Goal: Task Accomplishment & Management: Complete application form

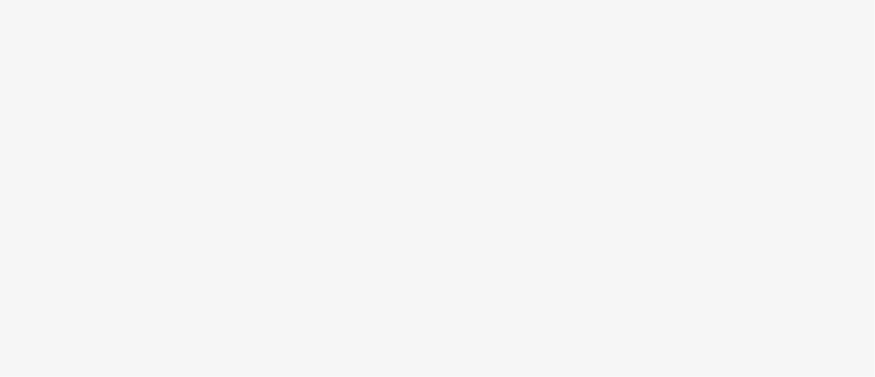
click at [264, 164] on body at bounding box center [437, 188] width 875 height 377
click at [378, 202] on body at bounding box center [437, 188] width 875 height 377
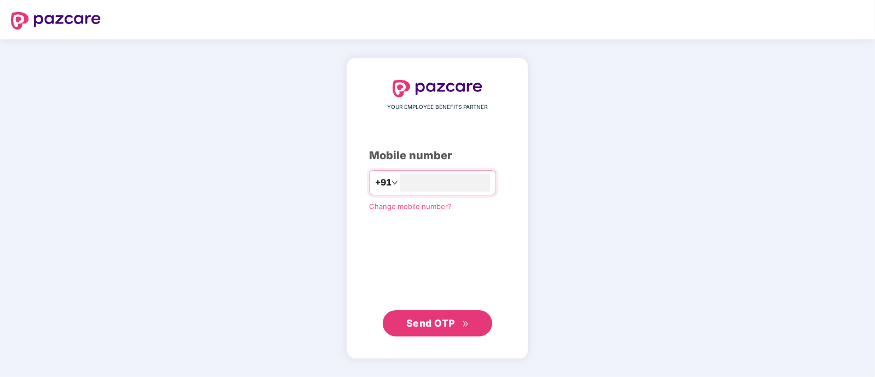
type input "**********"
click at [418, 322] on span "Send OTP" at bounding box center [430, 324] width 49 height 12
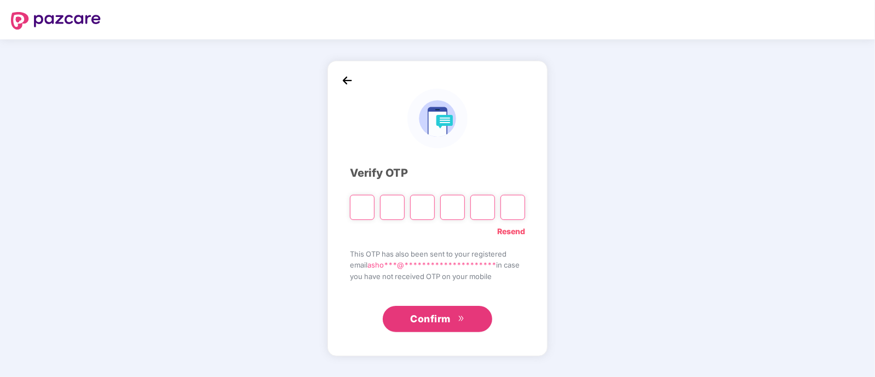
type input "*"
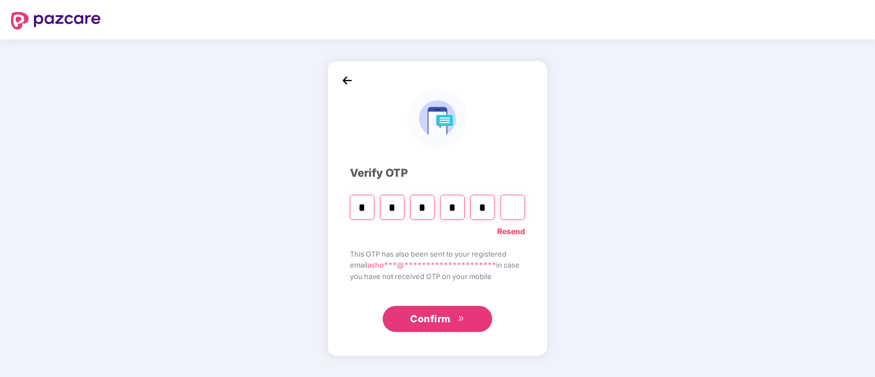
type input "*"
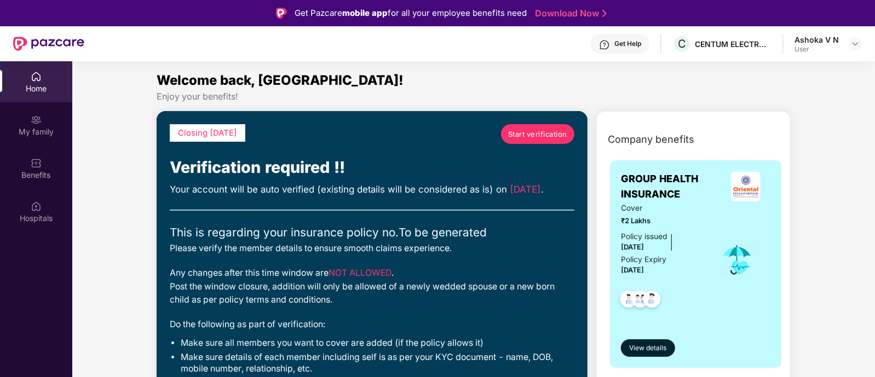
click at [528, 133] on span "Start verification" at bounding box center [537, 134] width 59 height 11
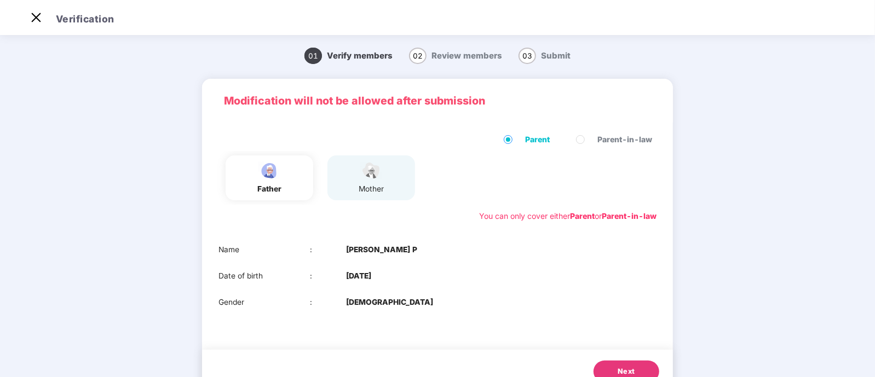
click at [371, 280] on b "[DATE]" at bounding box center [358, 277] width 25 height 12
click at [349, 181] on div "mother" at bounding box center [372, 178] width 88 height 45
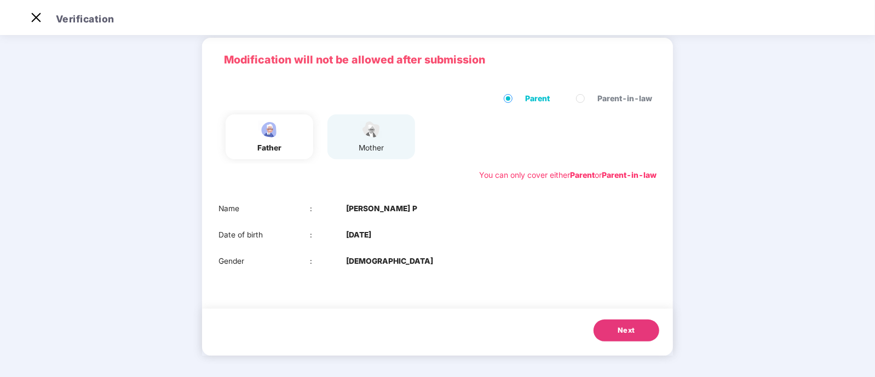
click at [615, 330] on button "Next" at bounding box center [627, 331] width 66 height 22
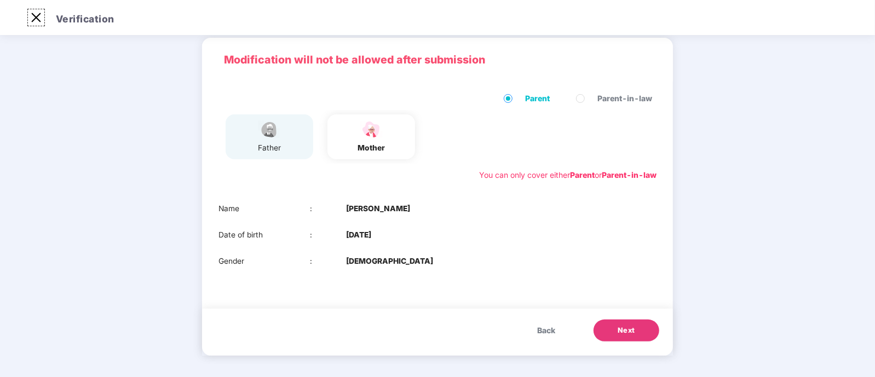
click at [38, 20] on img at bounding box center [36, 18] width 18 height 18
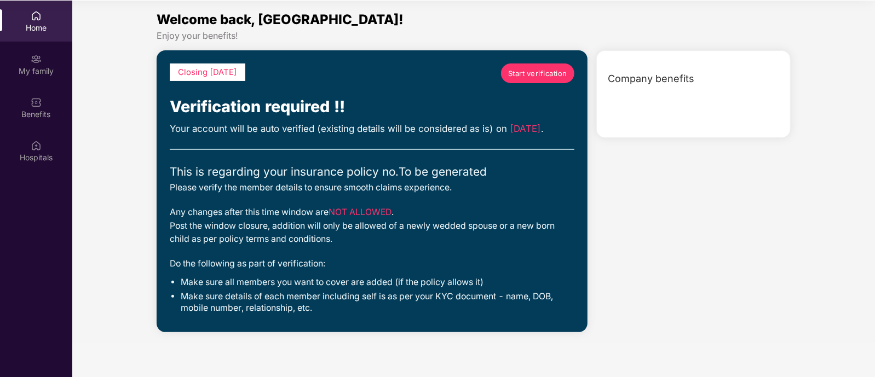
click at [421, 122] on div "Your account will be auto verified (existing details will be considered as is) …" at bounding box center [372, 129] width 405 height 14
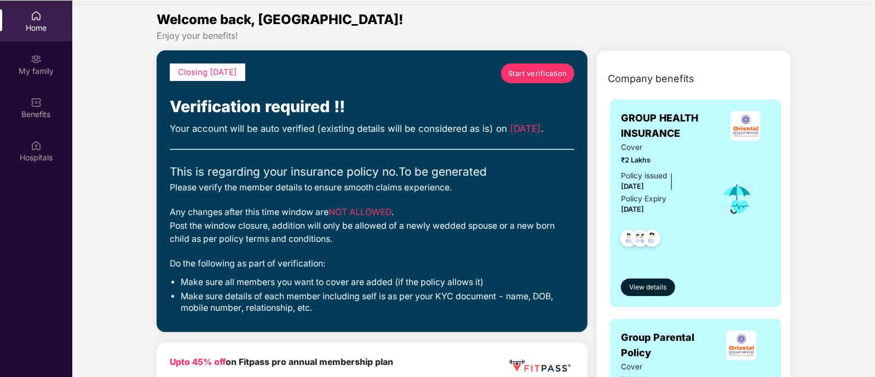
click at [457, 152] on div "Closing [DATE] Start verification Verification required !! Your account will be…" at bounding box center [372, 192] width 405 height 256
click at [537, 71] on span "Start verification" at bounding box center [537, 73] width 59 height 11
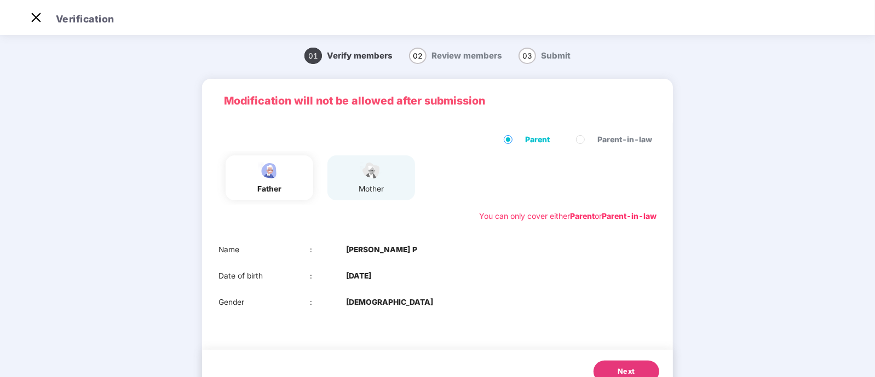
scroll to position [26, 0]
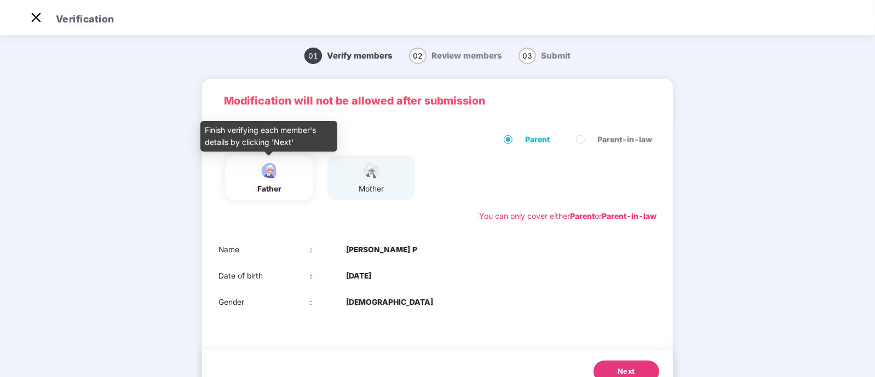
click at [275, 182] on div "father" at bounding box center [269, 178] width 27 height 34
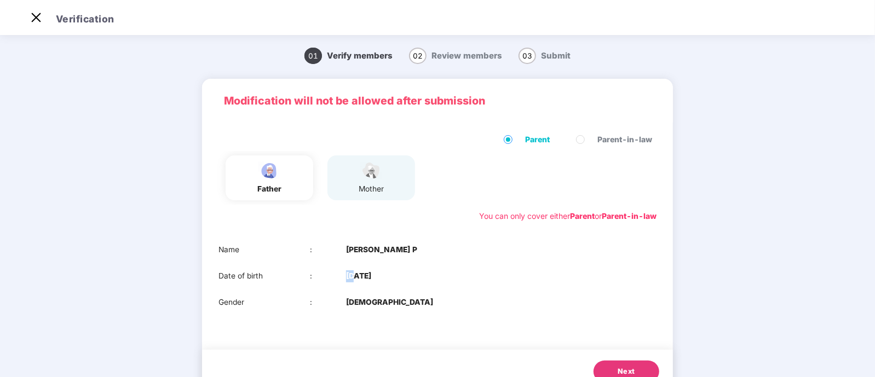
drag, startPoint x: 354, startPoint y: 275, endPoint x: 347, endPoint y: 280, distance: 8.4
click at [347, 280] on b "[DATE]" at bounding box center [358, 277] width 25 height 12
click at [371, 280] on b "[DATE]" at bounding box center [358, 277] width 25 height 12
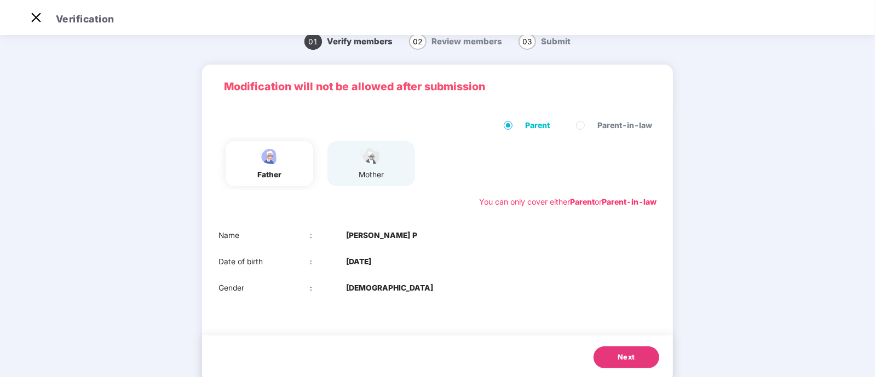
scroll to position [0, 0]
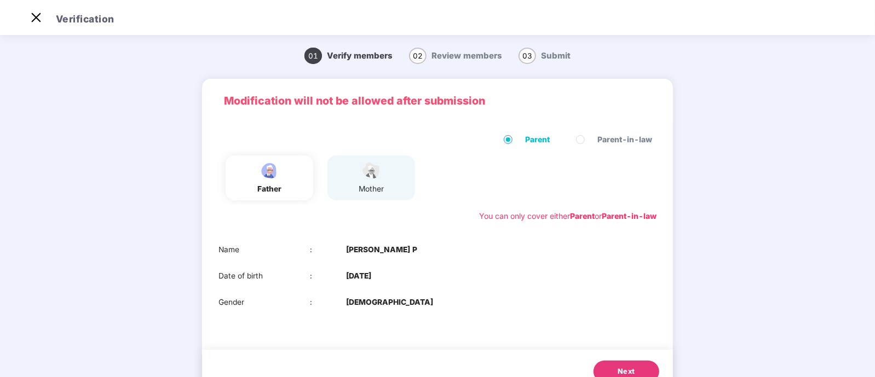
click at [608, 368] on button "Next" at bounding box center [627, 372] width 66 height 22
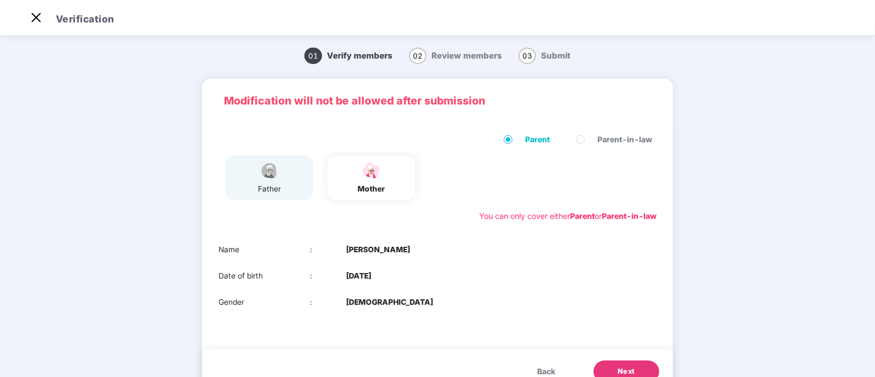
scroll to position [41, 0]
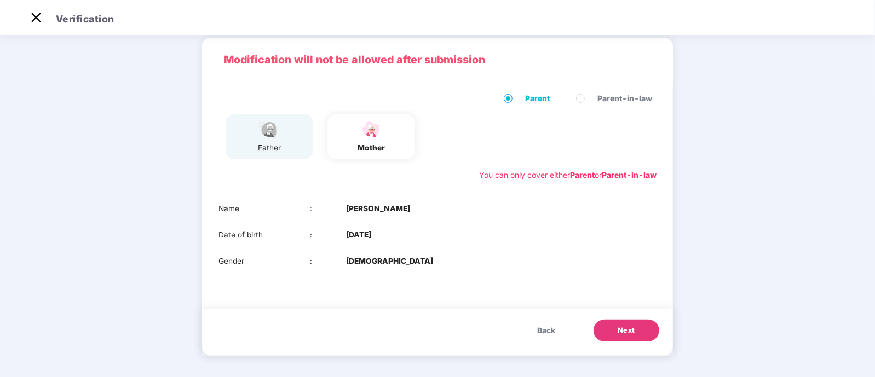
click at [547, 332] on span "Back" at bounding box center [546, 331] width 18 height 12
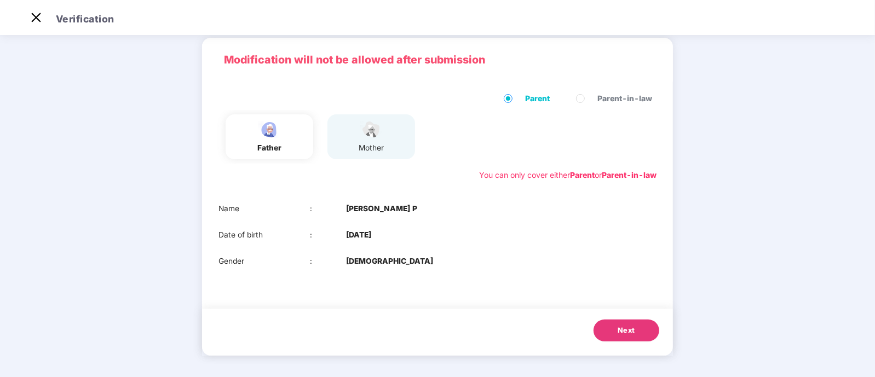
click at [384, 144] on div "mother" at bounding box center [372, 136] width 88 height 45
click at [353, 129] on div "mother" at bounding box center [372, 136] width 88 height 45
click at [626, 327] on span "Next" at bounding box center [627, 330] width 18 height 11
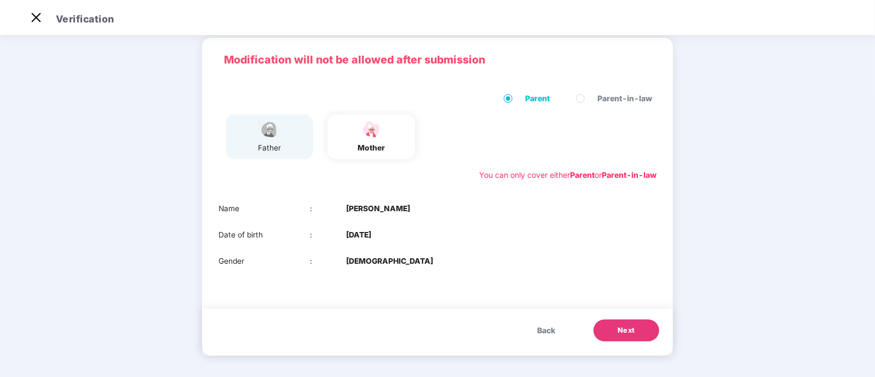
click at [371, 231] on b "[DATE]" at bounding box center [358, 235] width 25 height 12
click at [547, 332] on span "Back" at bounding box center [546, 331] width 18 height 12
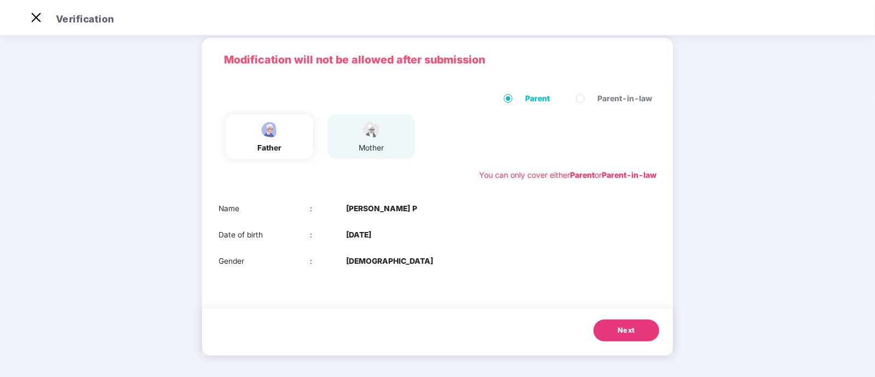
click at [354, 252] on div "Name : [PERSON_NAME] P Date of birth : [DEMOGRAPHIC_DATA] Gender : [DEMOGRAPHIC…" at bounding box center [437, 235] width 471 height 86
click at [36, 18] on img at bounding box center [36, 18] width 18 height 18
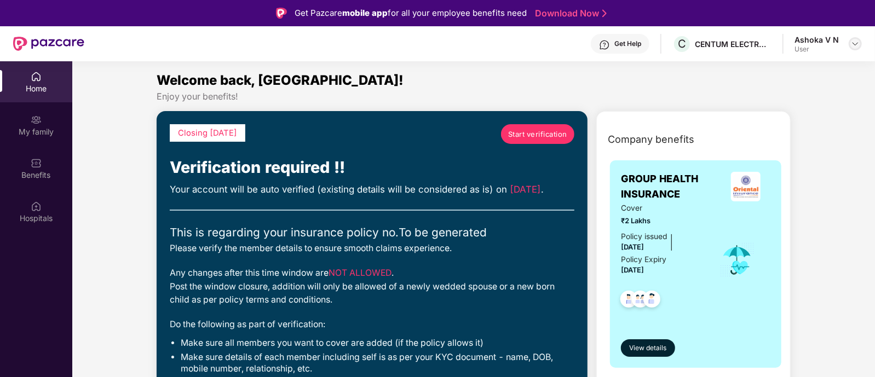
click at [857, 45] on img at bounding box center [855, 43] width 9 height 9
click at [747, 72] on div "Logout" at bounding box center [804, 68] width 142 height 21
